Goal: Transaction & Acquisition: Purchase product/service

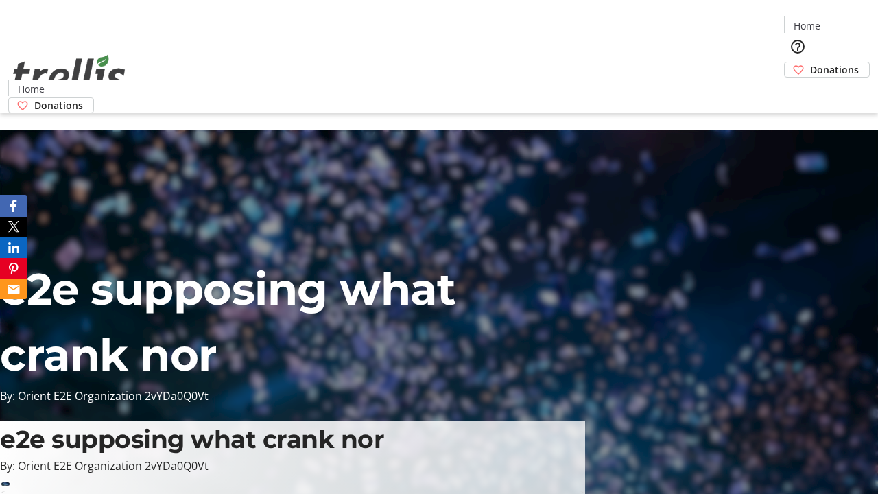
click at [810, 62] on span "Donations" at bounding box center [834, 69] width 49 height 14
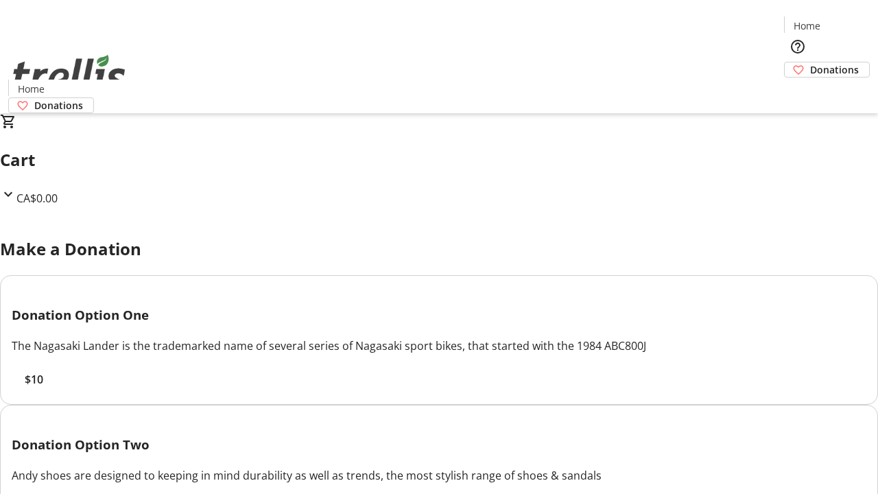
click at [43, 387] on span "$10" at bounding box center [34, 379] width 19 height 16
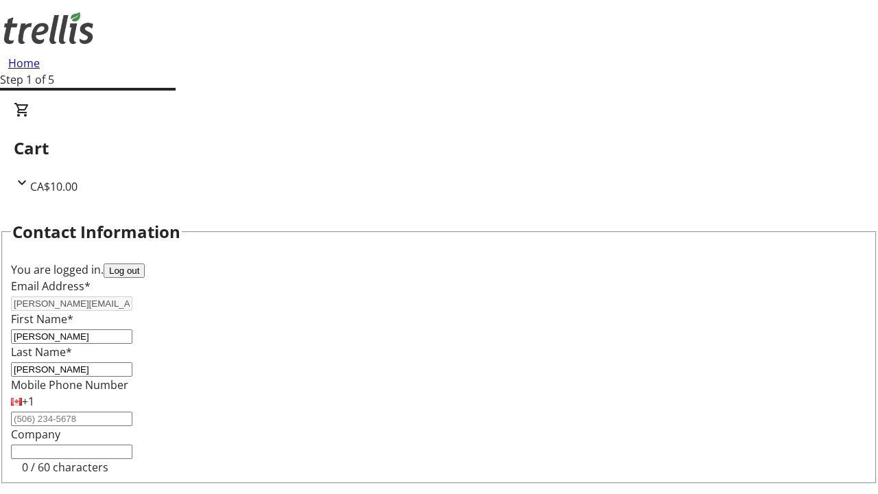
select select "BC"
select select "CA"
type input "Kelowna"
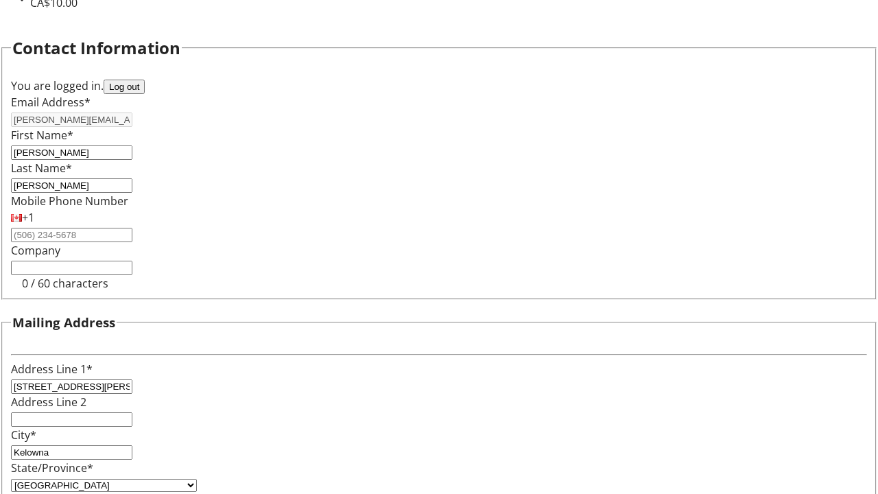
type input "V1Y 0C2"
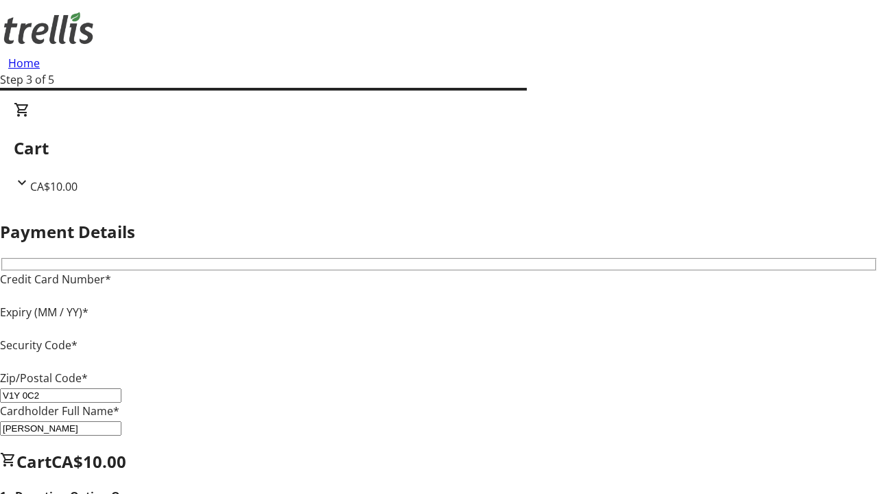
type input "V1Y 0C2"
